Goal: Navigation & Orientation: Find specific page/section

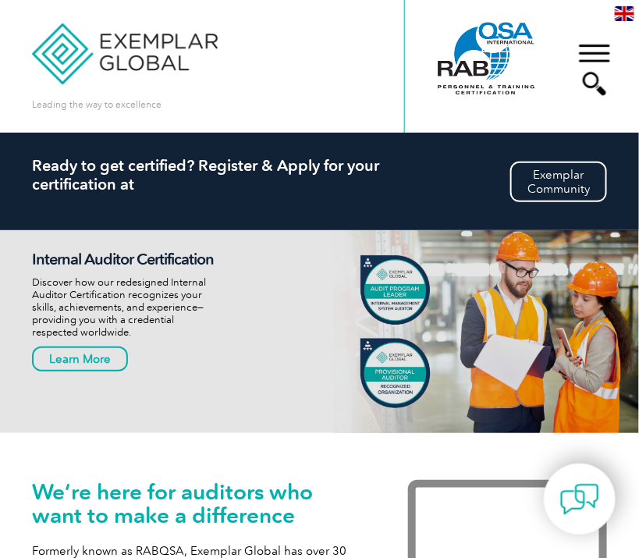
click at [593, 45] on div "▼" at bounding box center [594, 69] width 42 height 78
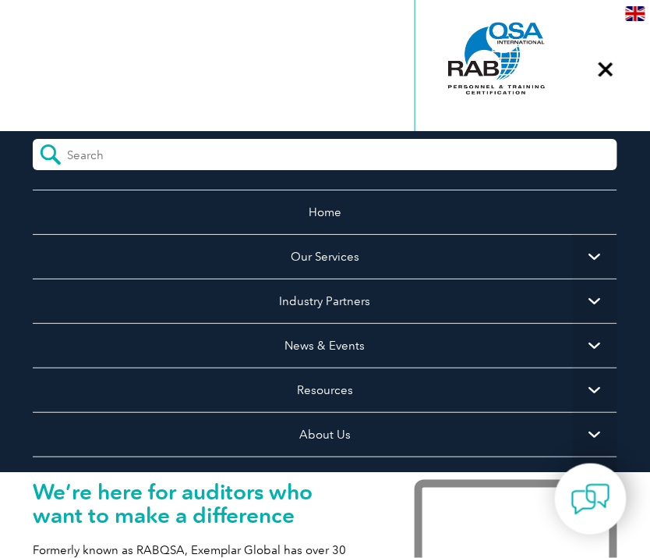
click at [245, 55] on div "Leading the way to excellence Search" at bounding box center [326, 66] width 586 height 133
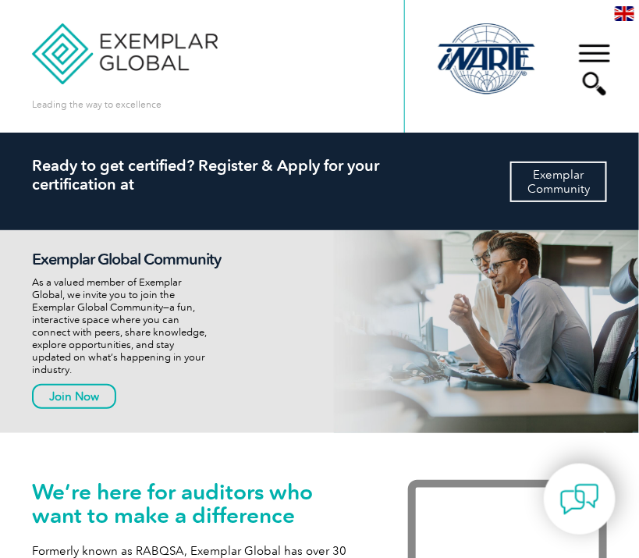
click at [561, 190] on link "Exemplar Community" at bounding box center [558, 181] width 97 height 41
